Goal: Find specific page/section: Find specific page/section

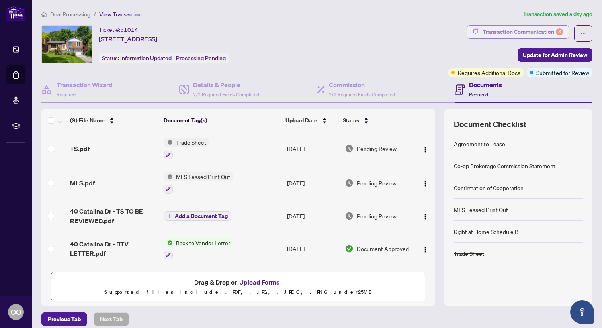
click at [546, 33] on div "Transaction Communication 3" at bounding box center [523, 31] width 80 height 13
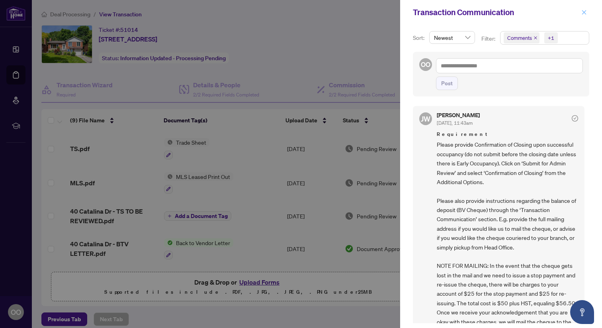
click at [584, 15] on icon "close" at bounding box center [585, 13] width 6 height 6
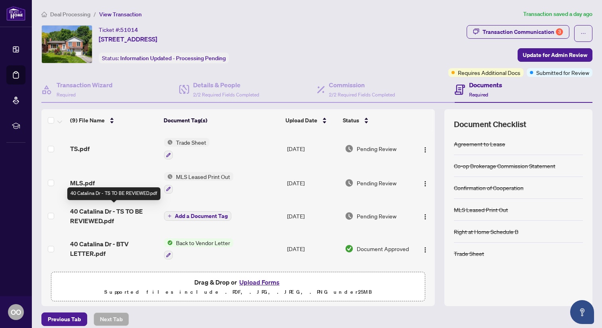
click at [86, 210] on span "40 Catalina Dr - TS TO BE REVIEWED.pdf" at bounding box center [114, 215] width 88 height 19
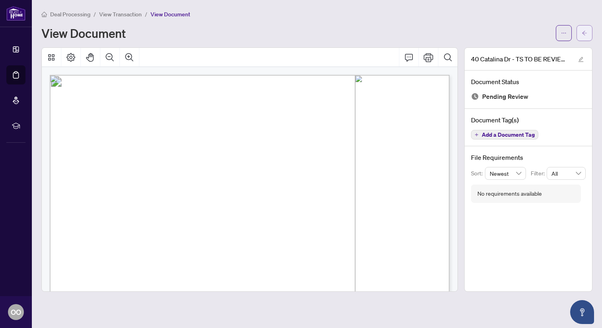
click at [586, 33] on icon "arrow-left" at bounding box center [585, 33] width 6 height 6
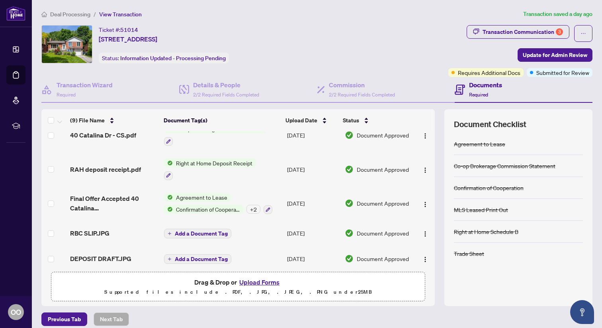
scroll to position [152, 0]
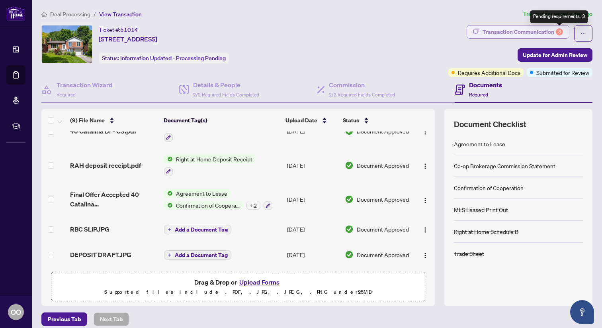
click at [561, 32] on div "3" at bounding box center [559, 31] width 7 height 7
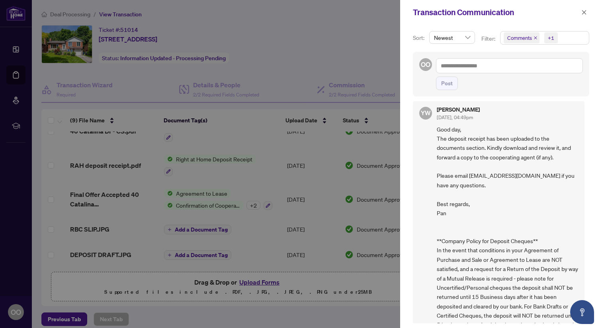
scroll to position [472, 0]
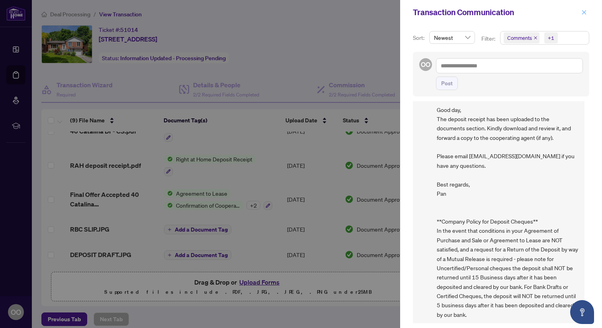
click at [583, 11] on icon "close" at bounding box center [585, 13] width 6 height 6
